Goal: Obtain resource: Download file/media

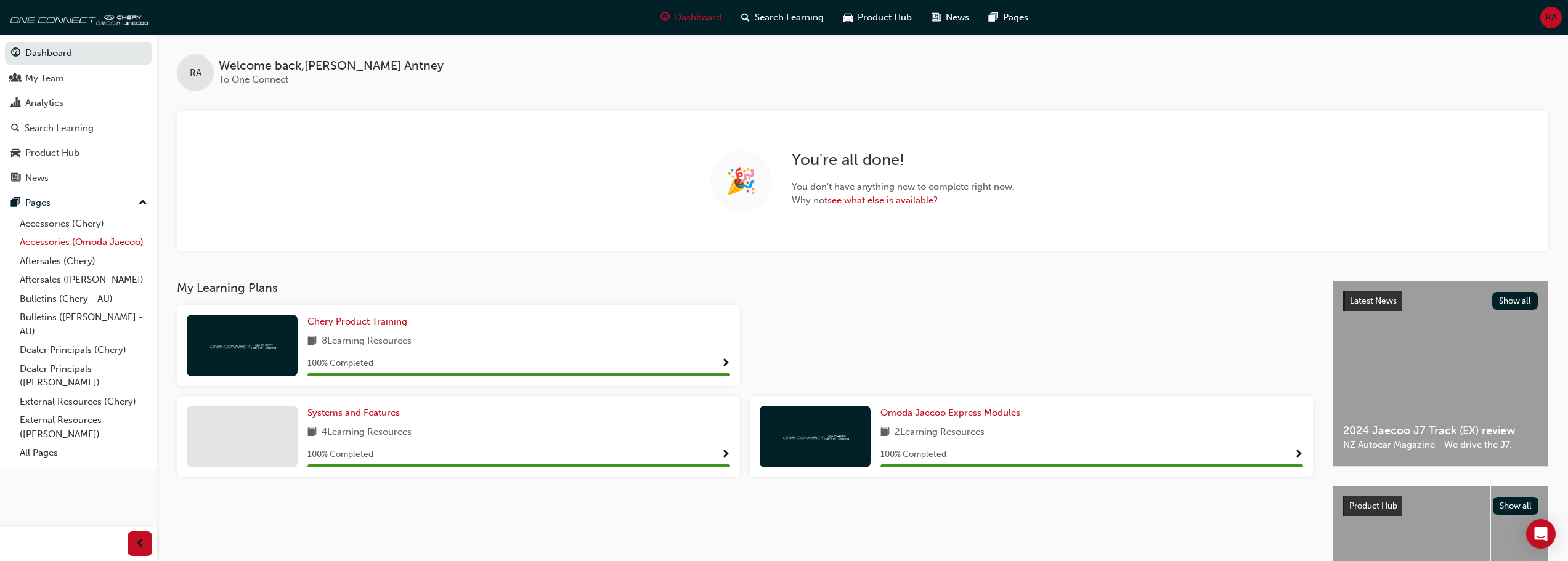
click at [86, 245] on link "Accessories (Omoda Jaecoo)" at bounding box center [83, 243] width 137 height 19
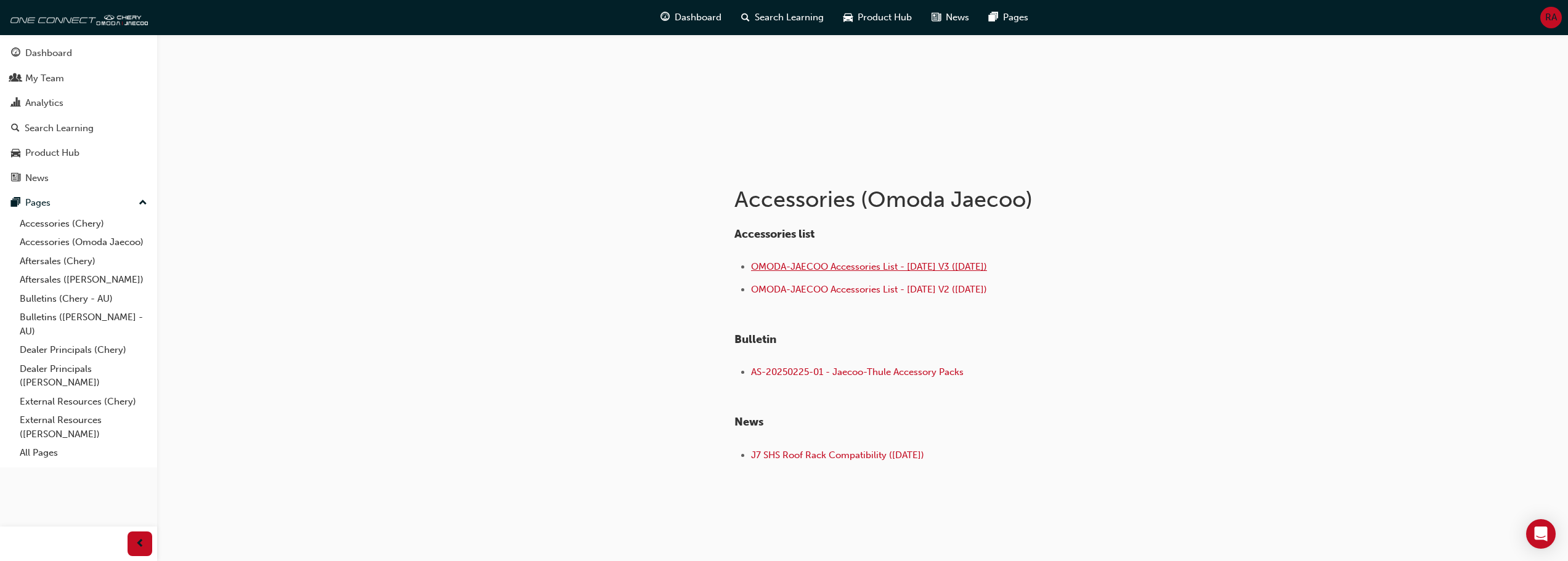
scroll to position [143, 0]
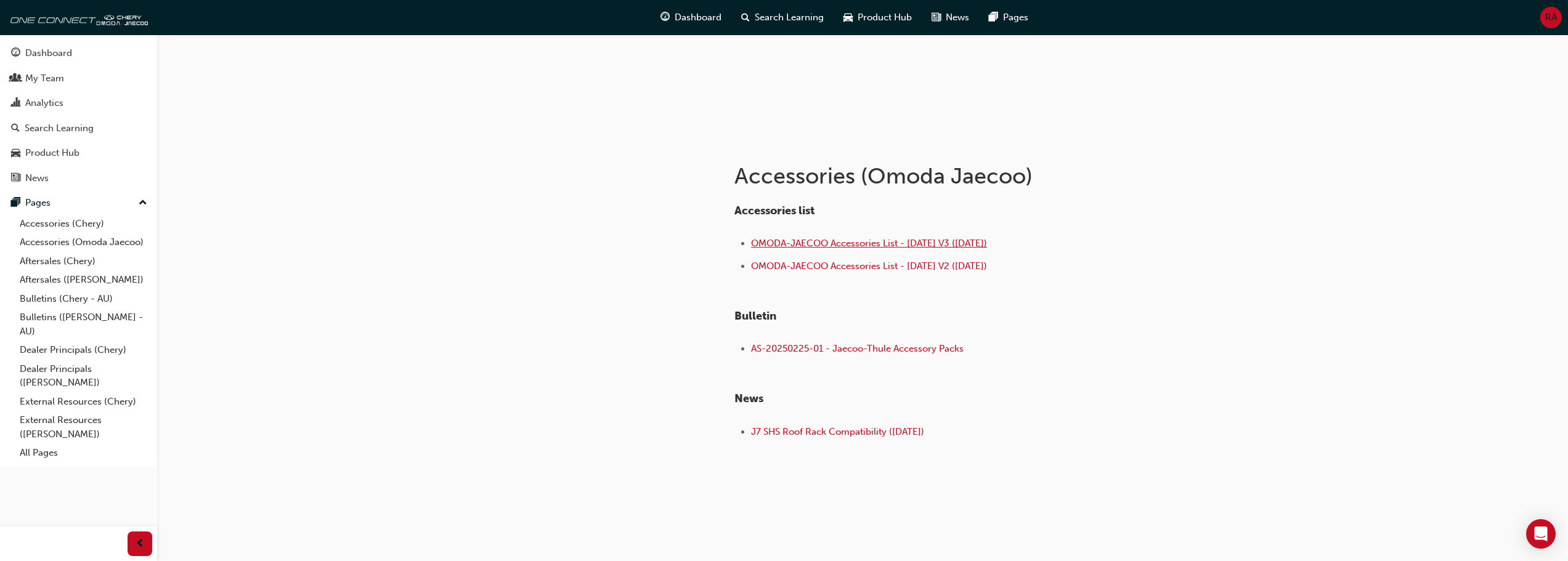
click at [934, 246] on span "OMODA-JAECOO Accessories List - [DATE] V3 ([DATE])" at bounding box center [869, 243] width 236 height 11
